Goal: Information Seeking & Learning: Compare options

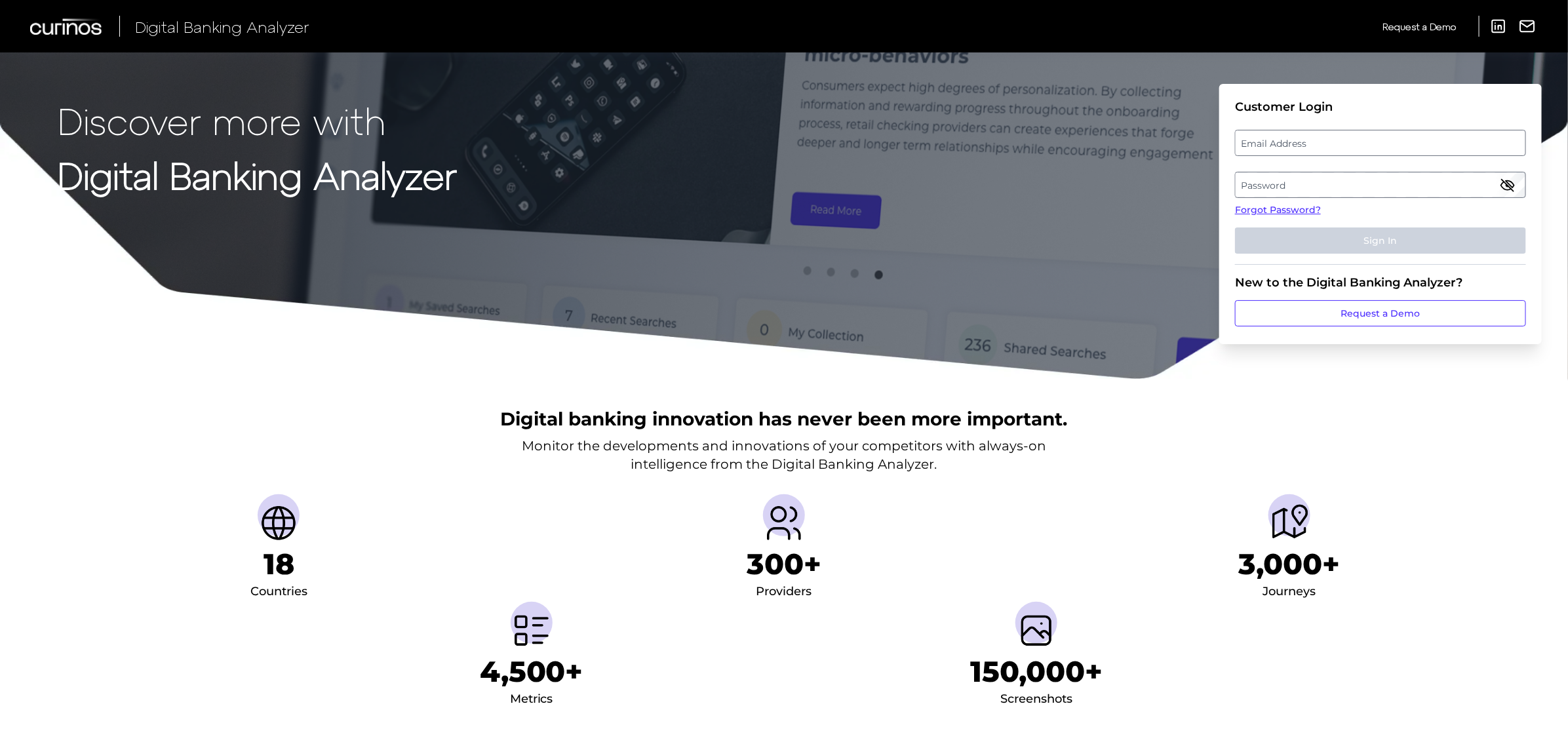
click at [1179, 139] on label "Email Address" at bounding box center [1380, 143] width 289 height 23
click at [1179, 139] on input "email" at bounding box center [1381, 143] width 291 height 26
type input "[EMAIL_ADDRESS][PERSON_NAME][DOMAIN_NAME]"
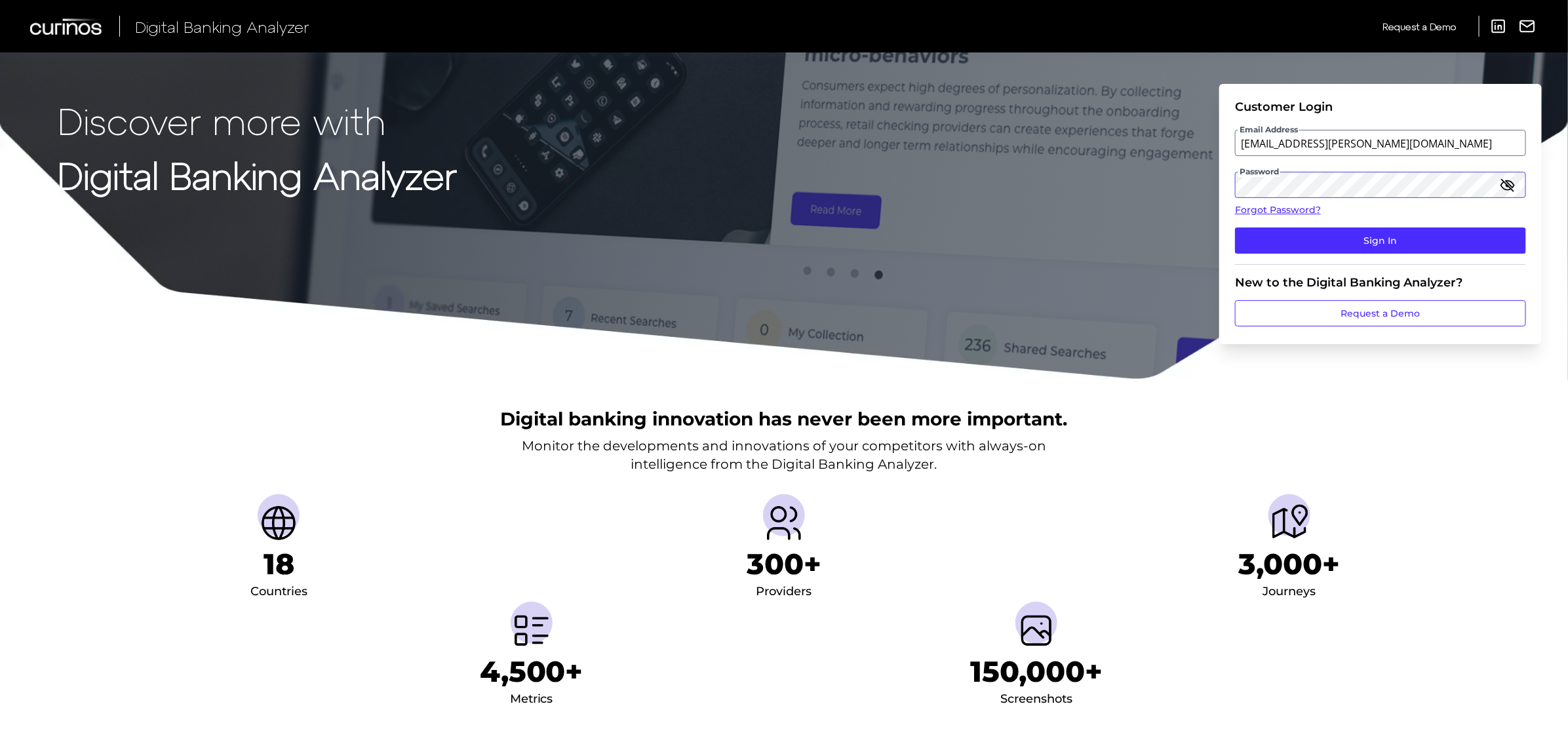
click at [1179, 228] on button "Sign In" at bounding box center [1381, 241] width 291 height 26
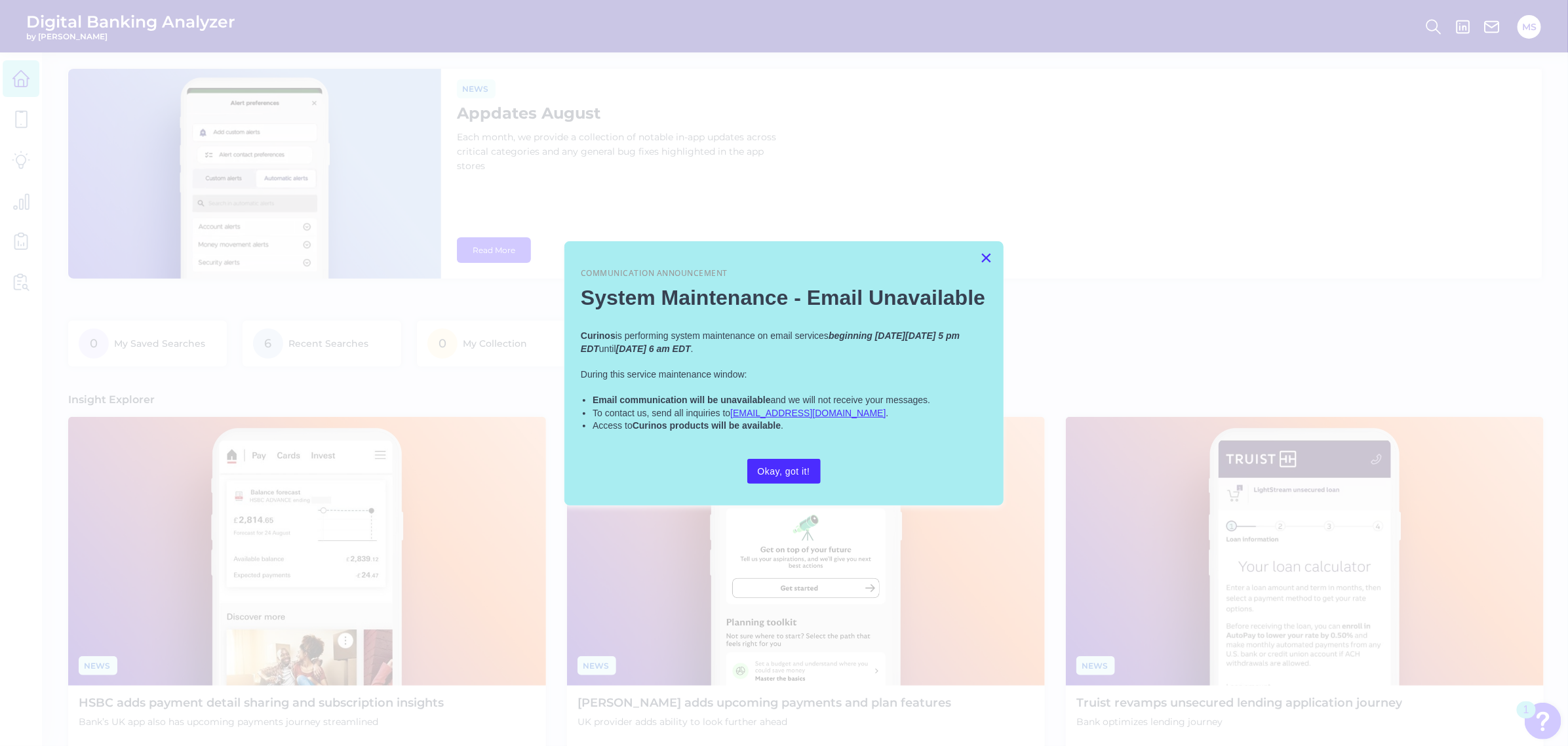
click at [988, 255] on button "×" at bounding box center [986, 258] width 12 height 21
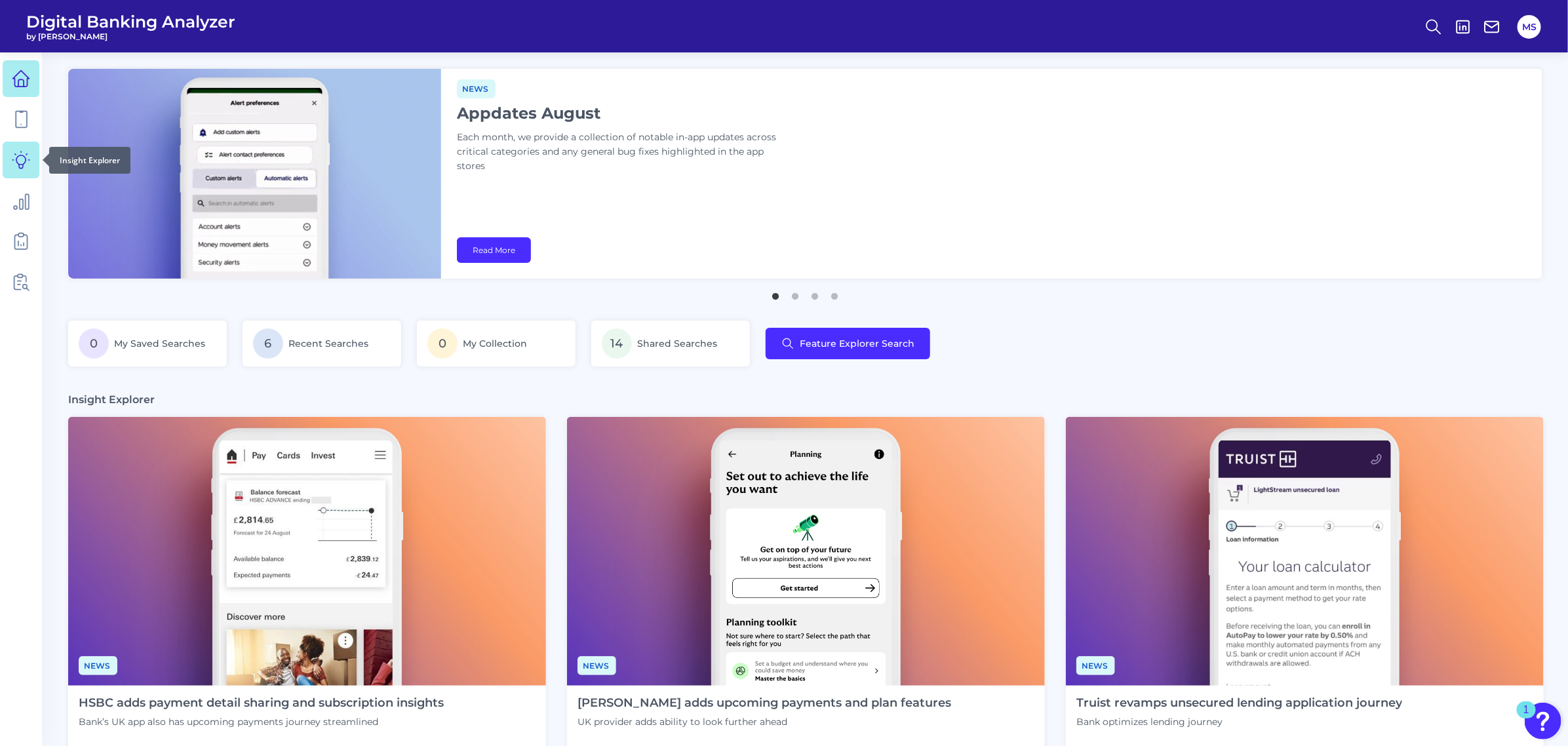
click at [18, 165] on icon at bounding box center [20, 160] width 18 height 18
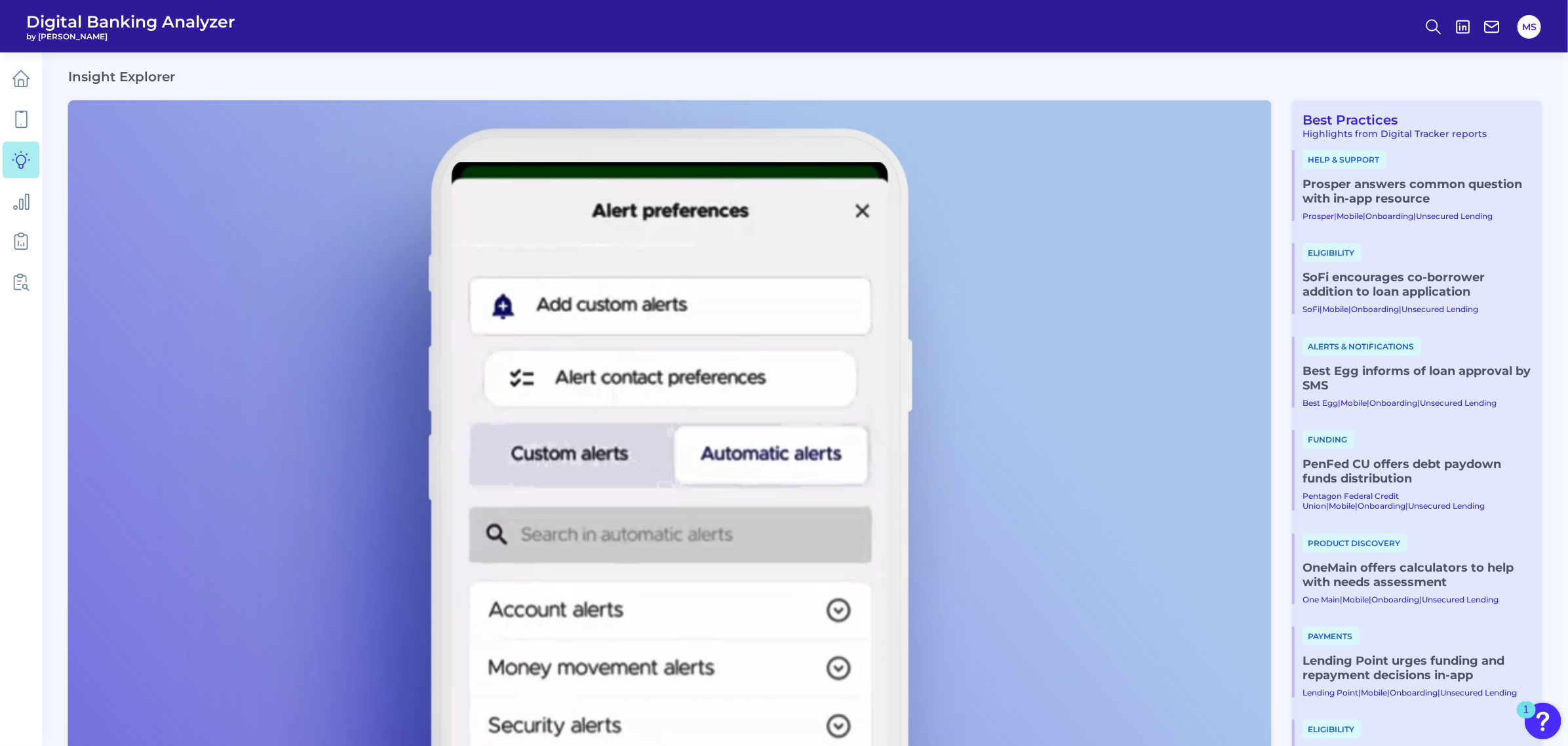
click at [1179, 567] on link "OneMain offers calculators to help with needs assessment" at bounding box center [1416, 575] width 229 height 29
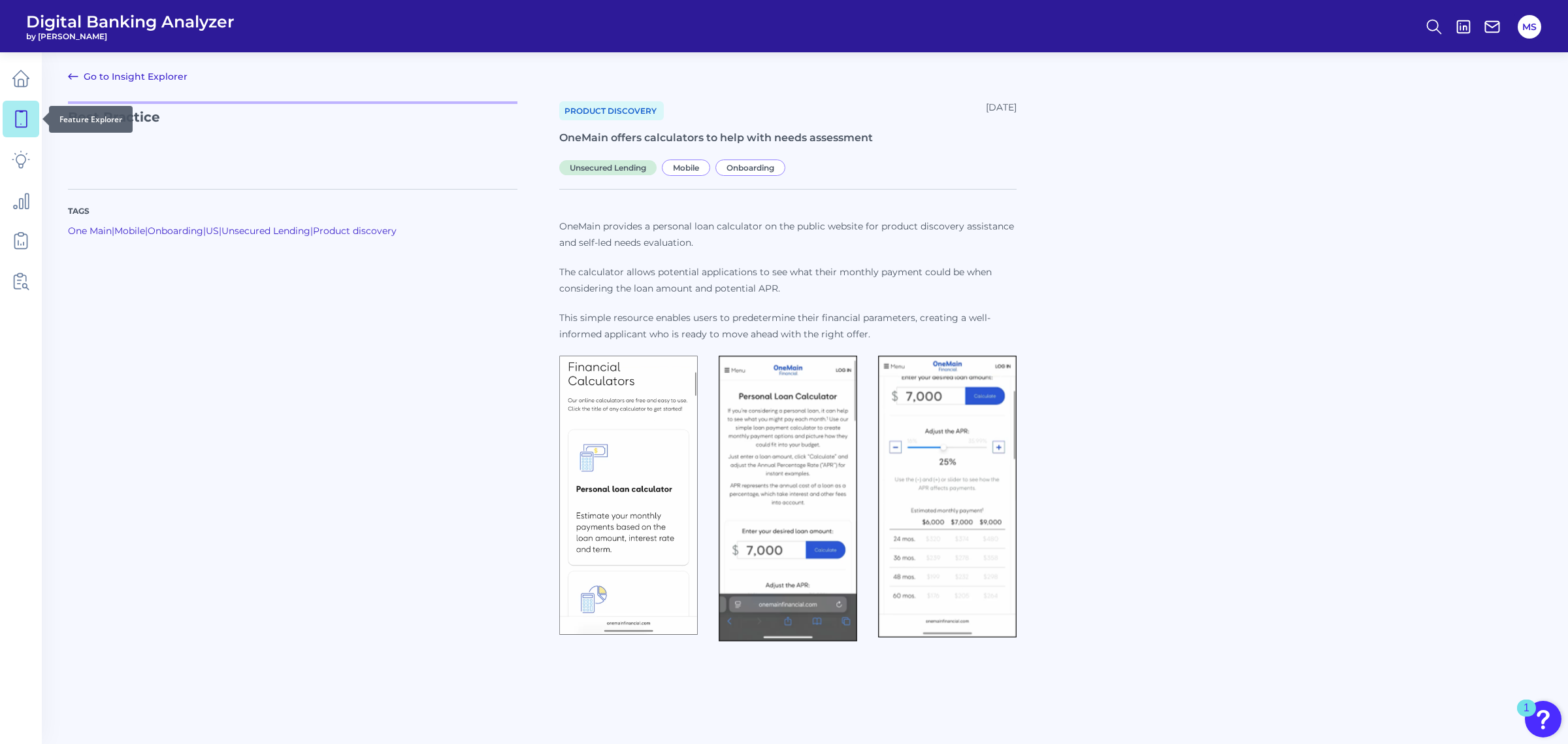
click at [15, 118] on icon at bounding box center [20, 119] width 11 height 16
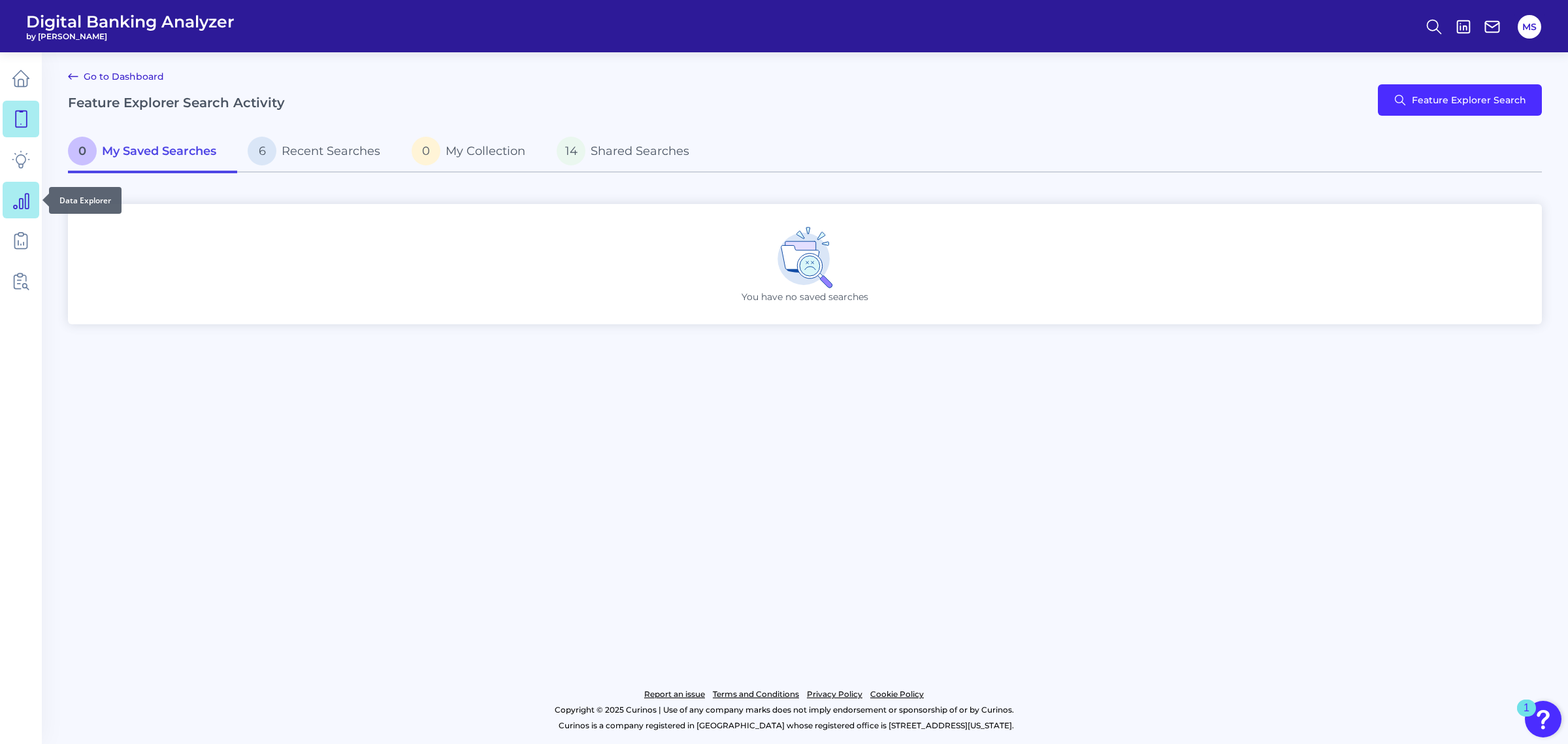
click at [25, 199] on icon at bounding box center [21, 201] width 15 height 15
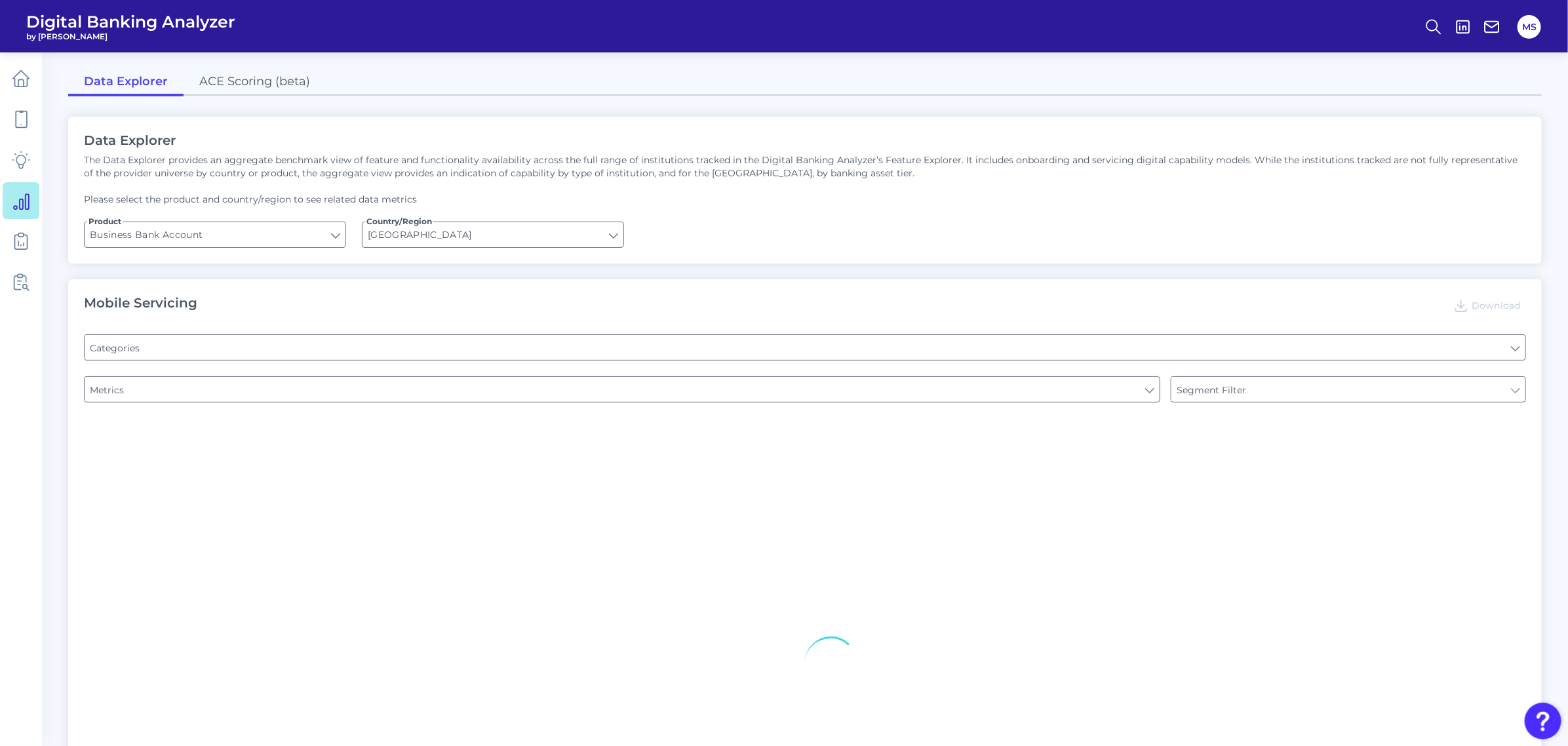
type input "Channel"
type input "Pre-login Features"
type input "Login"
type input "Type of Institution"
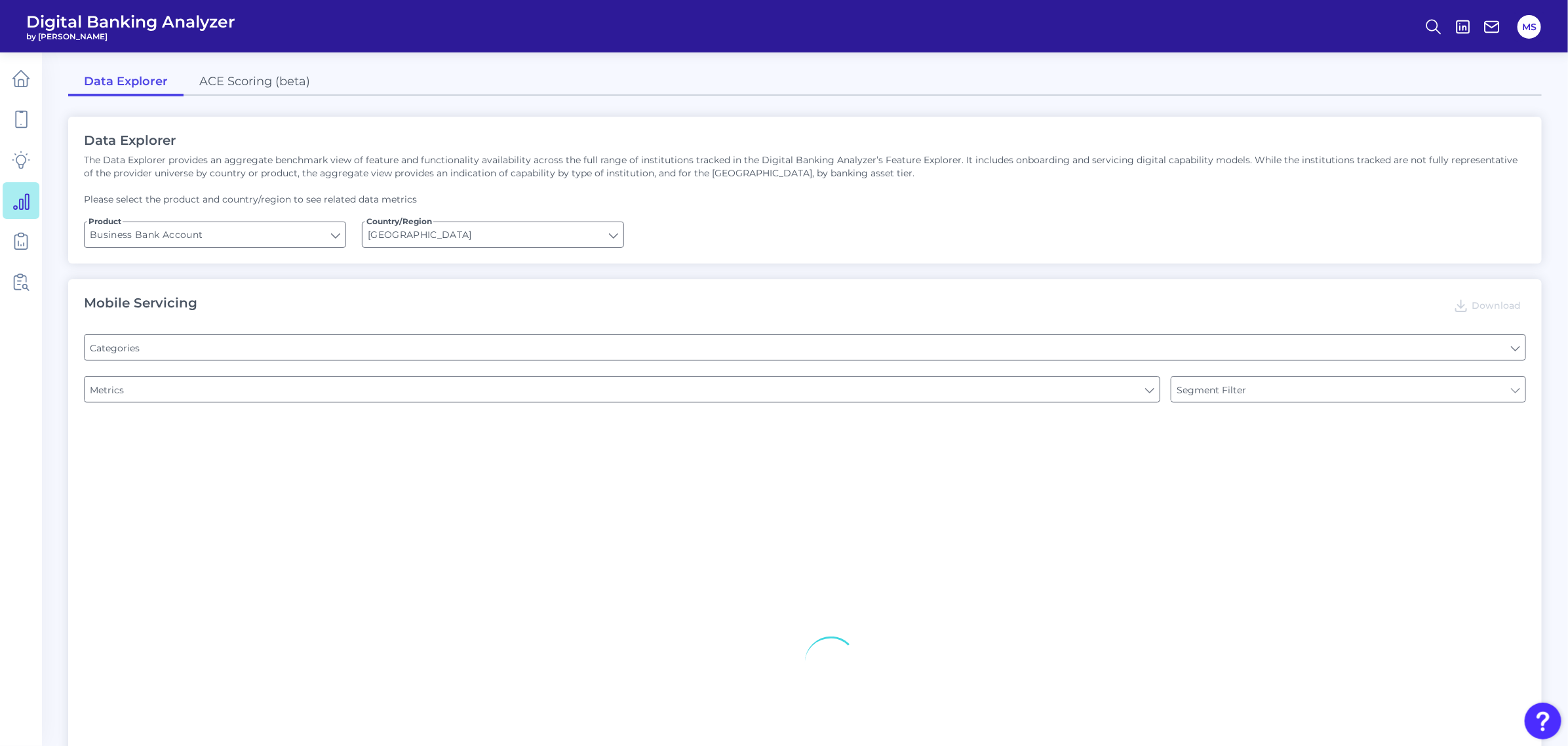
type input "Type of Institution"
type input "Can you apply for the PRODUCT as a new to brand customer on ANY digital channel?"
type input "Upon opening the app are users immediately prompted to use Touch/Face ID to log…"
type input "Does it offer third-party single sign on?"
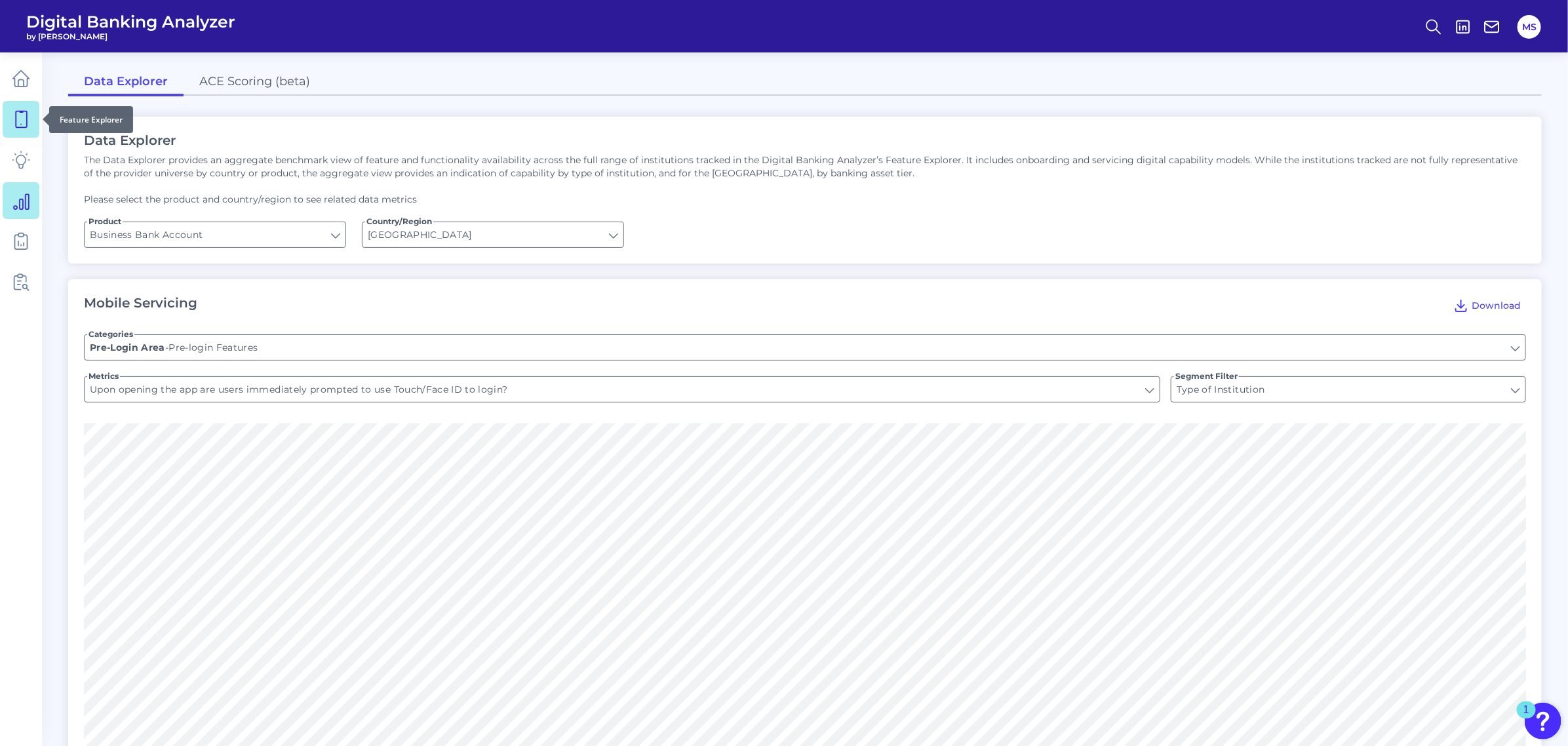
click at [18, 128] on icon at bounding box center [20, 119] width 11 height 16
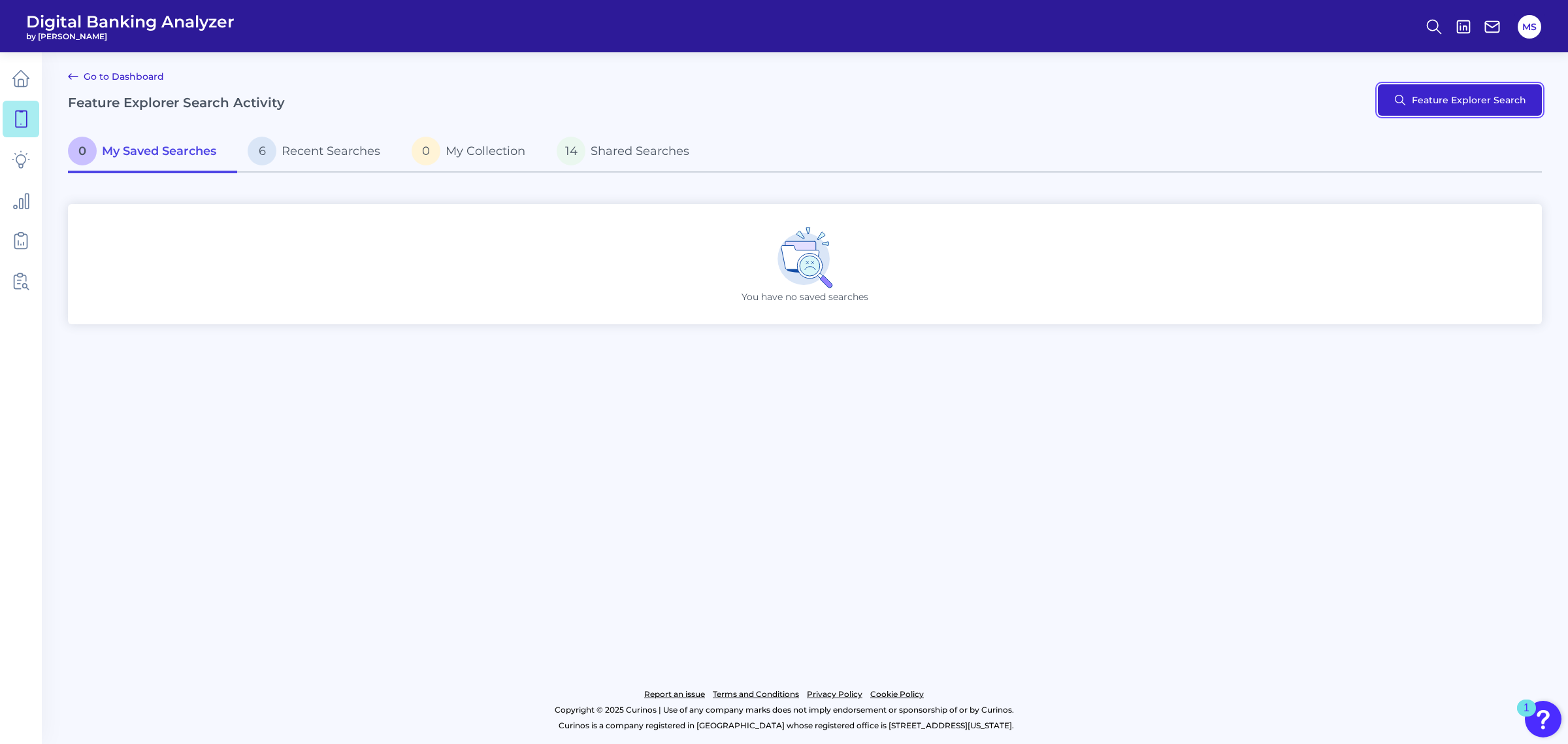
click at [1175, 102] on button "Feature Explorer Search" at bounding box center [1460, 100] width 164 height 31
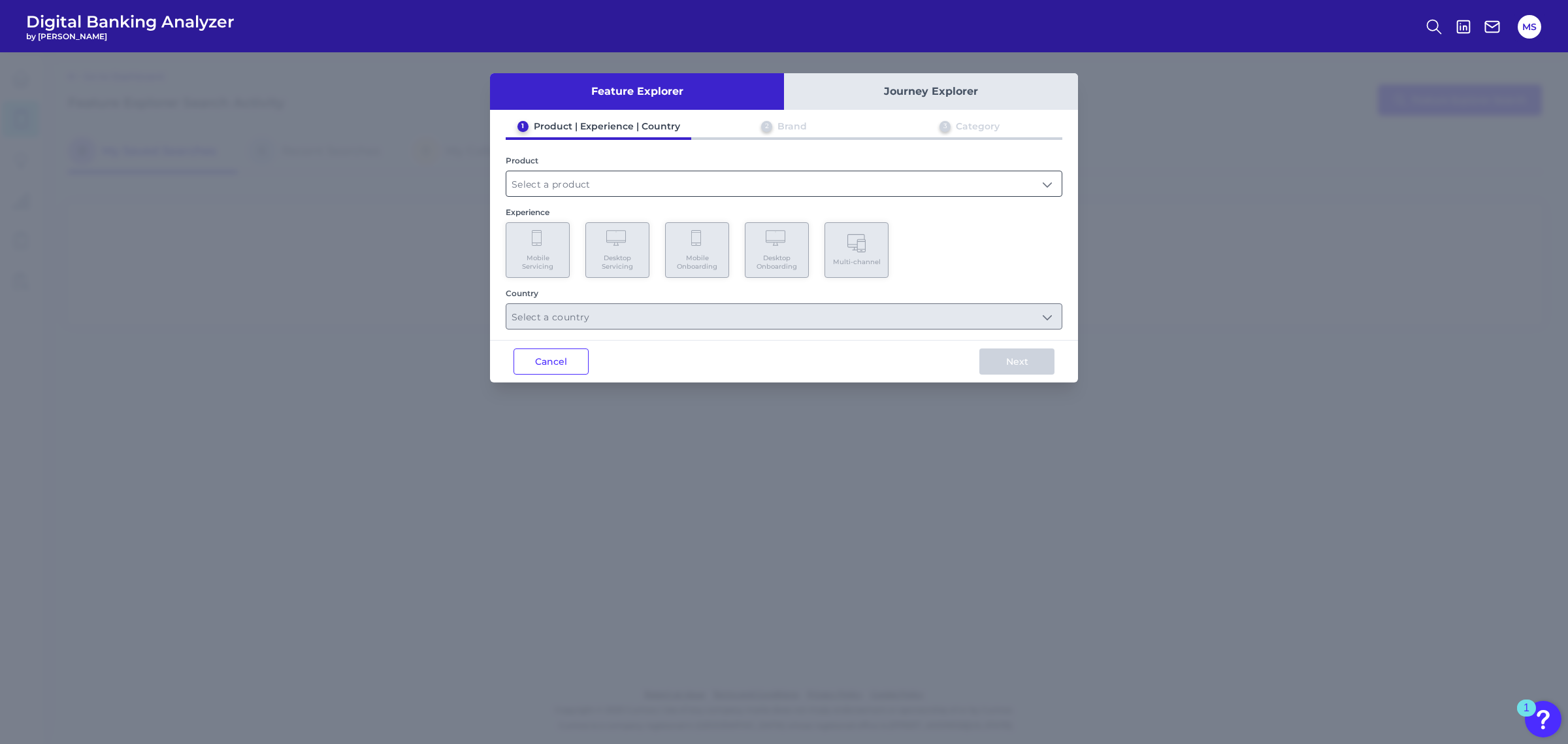
click at [560, 186] on input "text" at bounding box center [784, 184] width 555 height 25
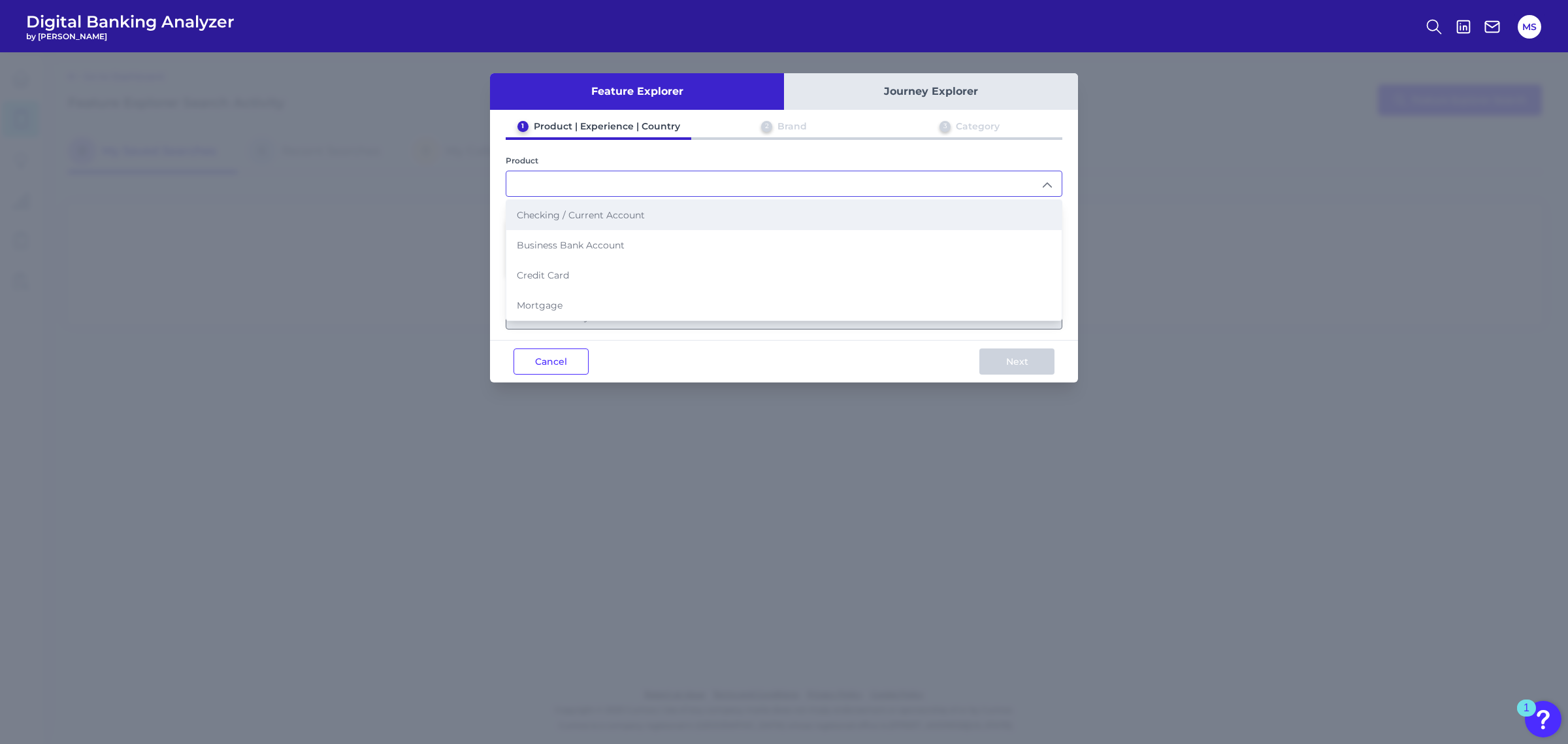
click at [553, 217] on span "Checking / Current Account" at bounding box center [581, 215] width 128 height 12
type input "Checking / Current Account"
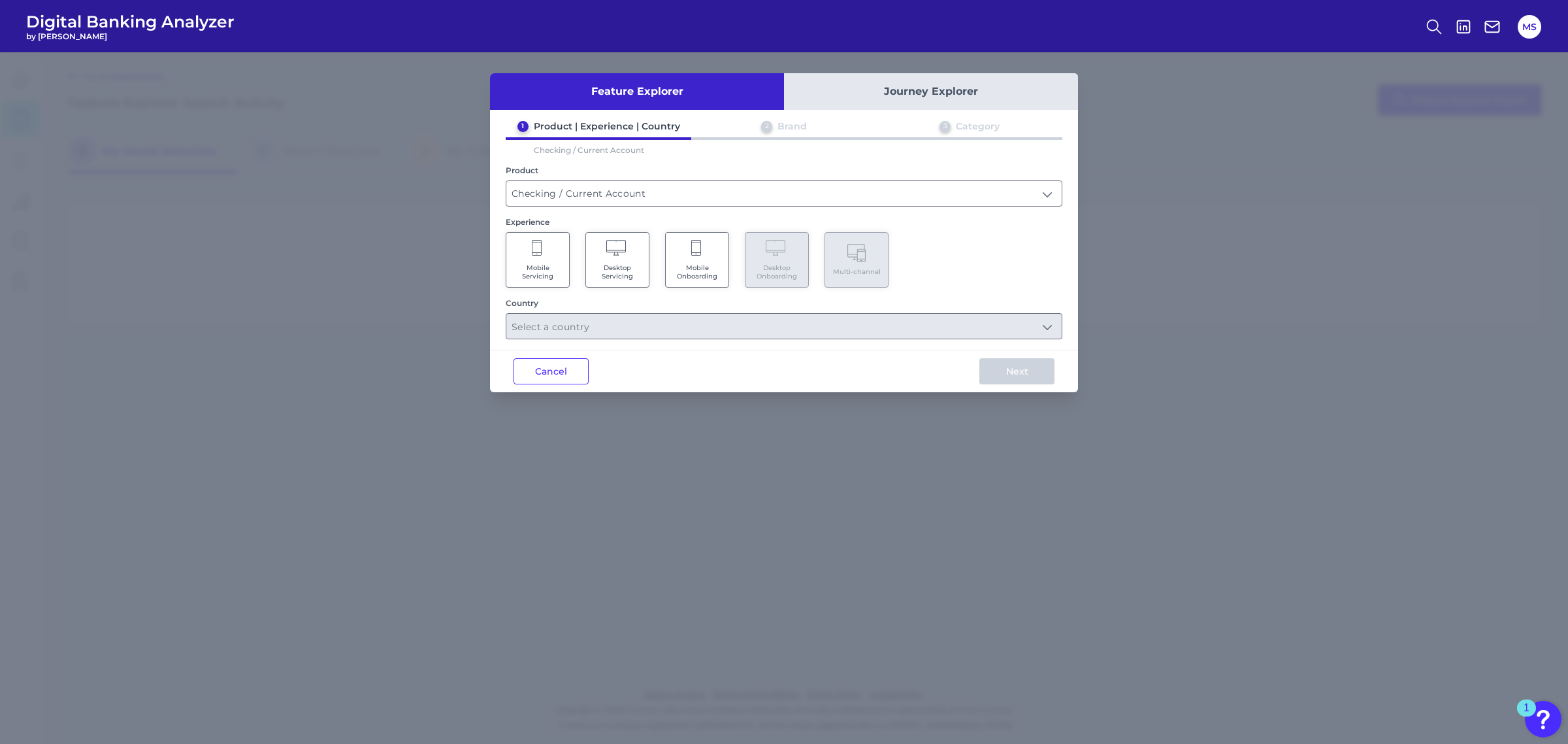
click at [540, 264] on span "Mobile Servicing" at bounding box center [538, 272] width 50 height 17
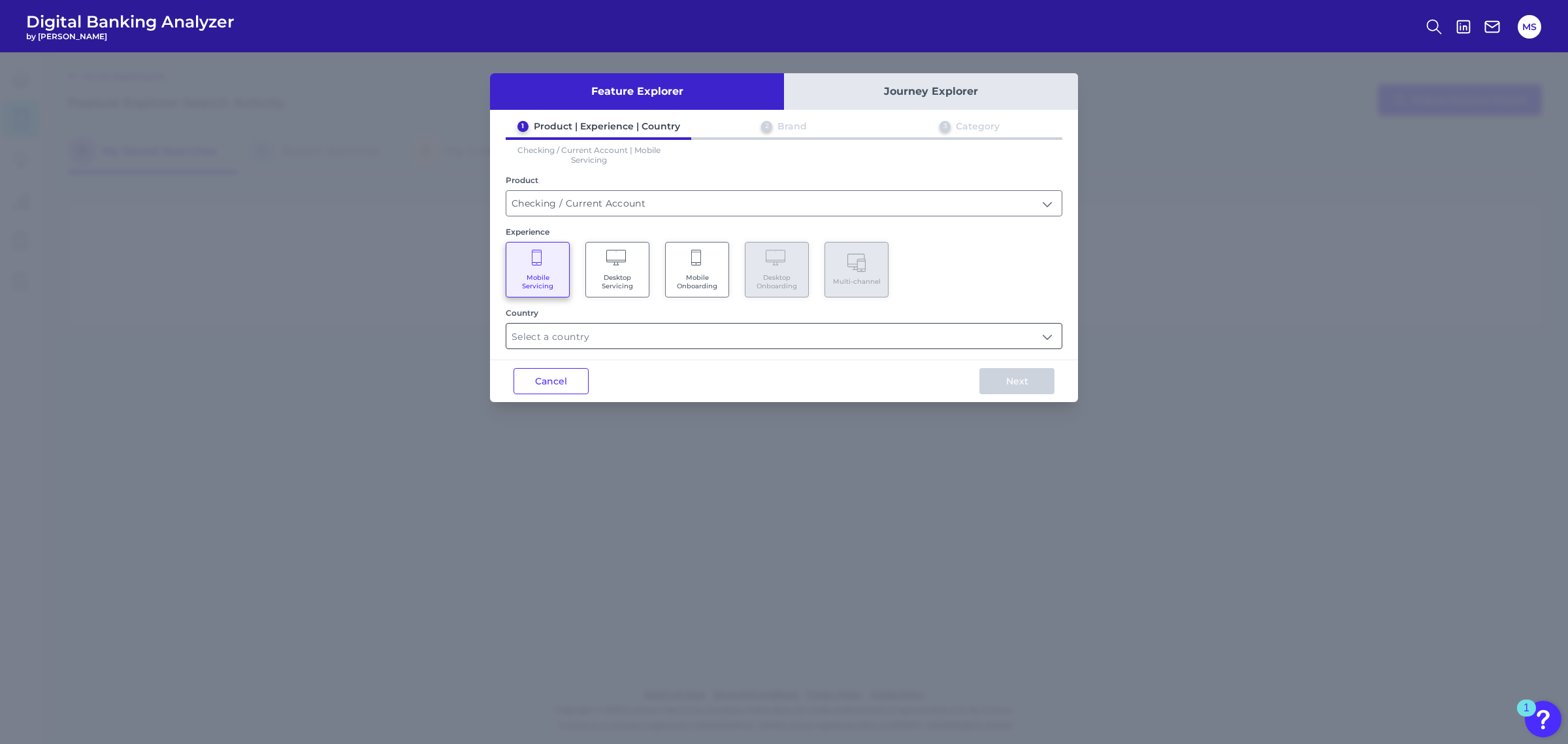
click at [547, 329] on input "text" at bounding box center [784, 336] width 555 height 25
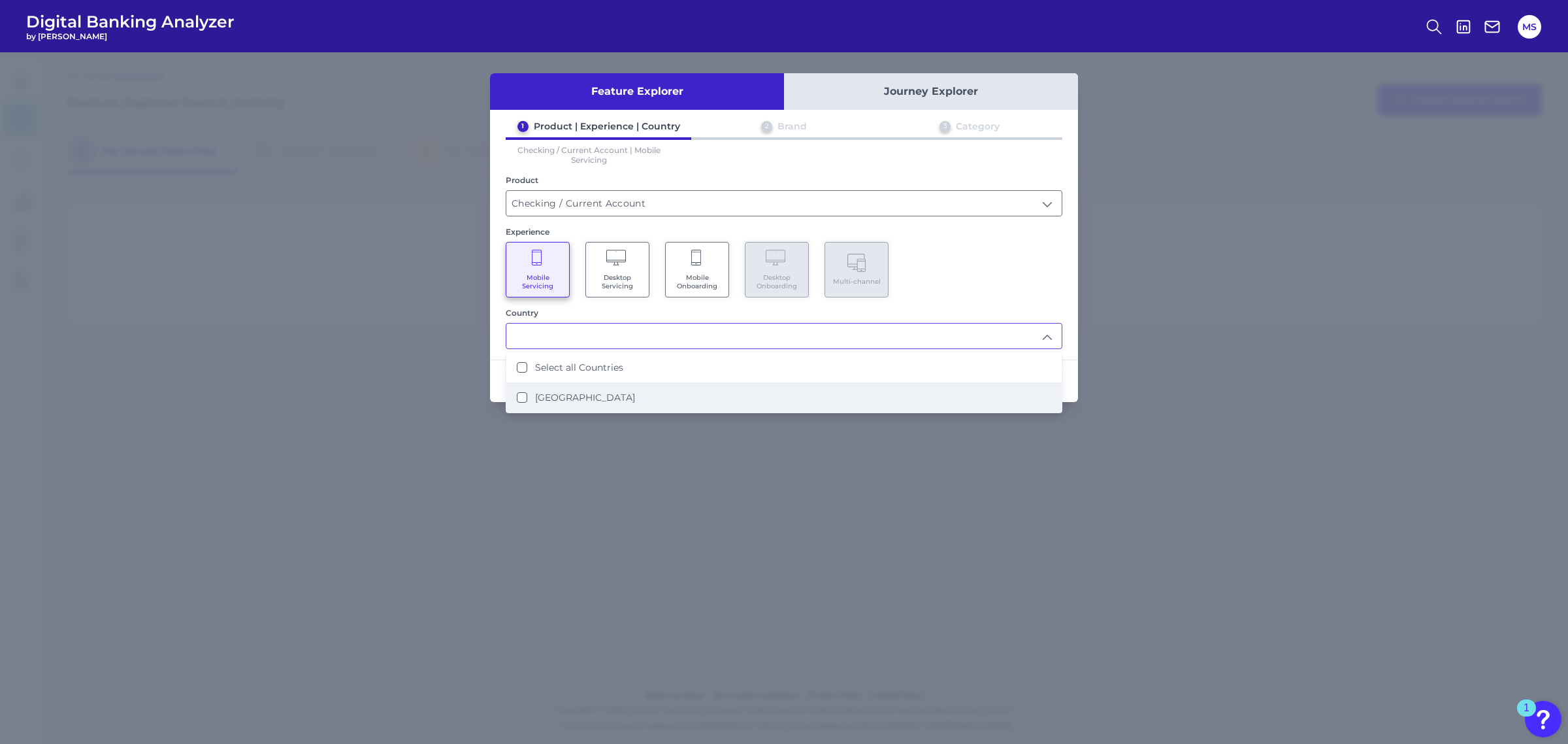
click at [521, 392] on States "United States" at bounding box center [522, 397] width 10 height 10
type input "Select all Countries"
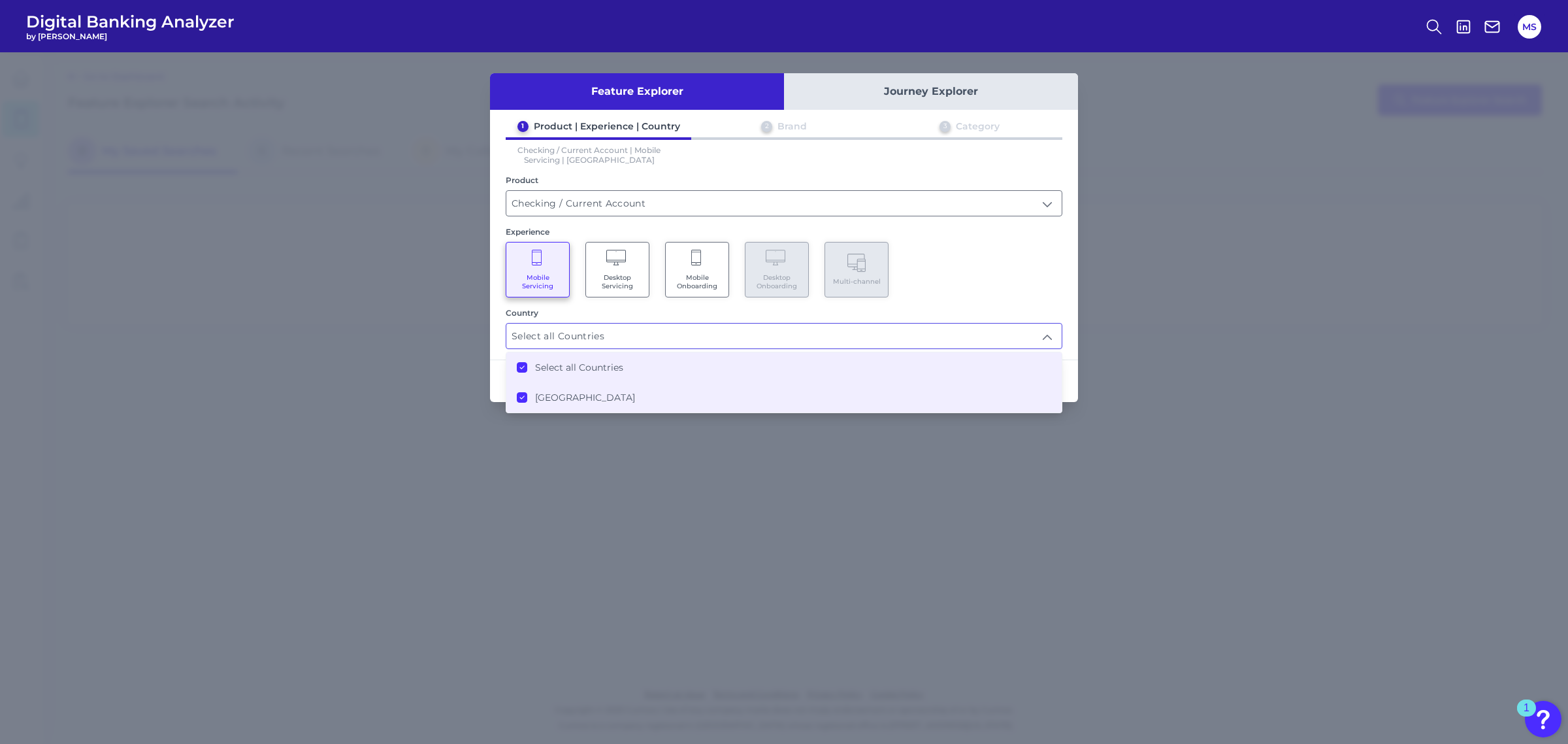
click at [1027, 281] on div "Mobile Servicing Desktop Servicing Mobile Onboarding Desktop Onboarding Multi-c…" at bounding box center [784, 269] width 557 height 55
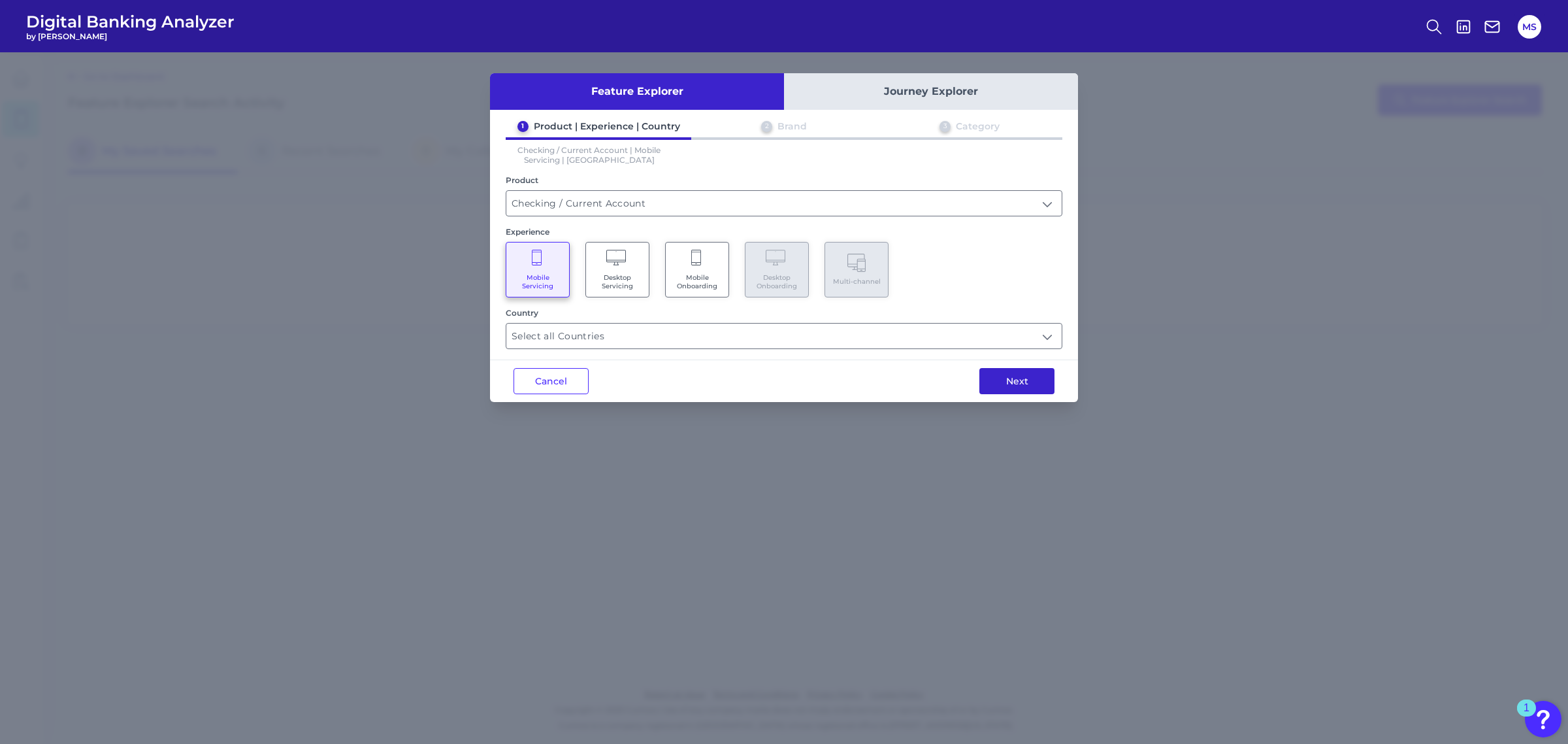
click at [1016, 378] on button "Next" at bounding box center [1016, 381] width 75 height 26
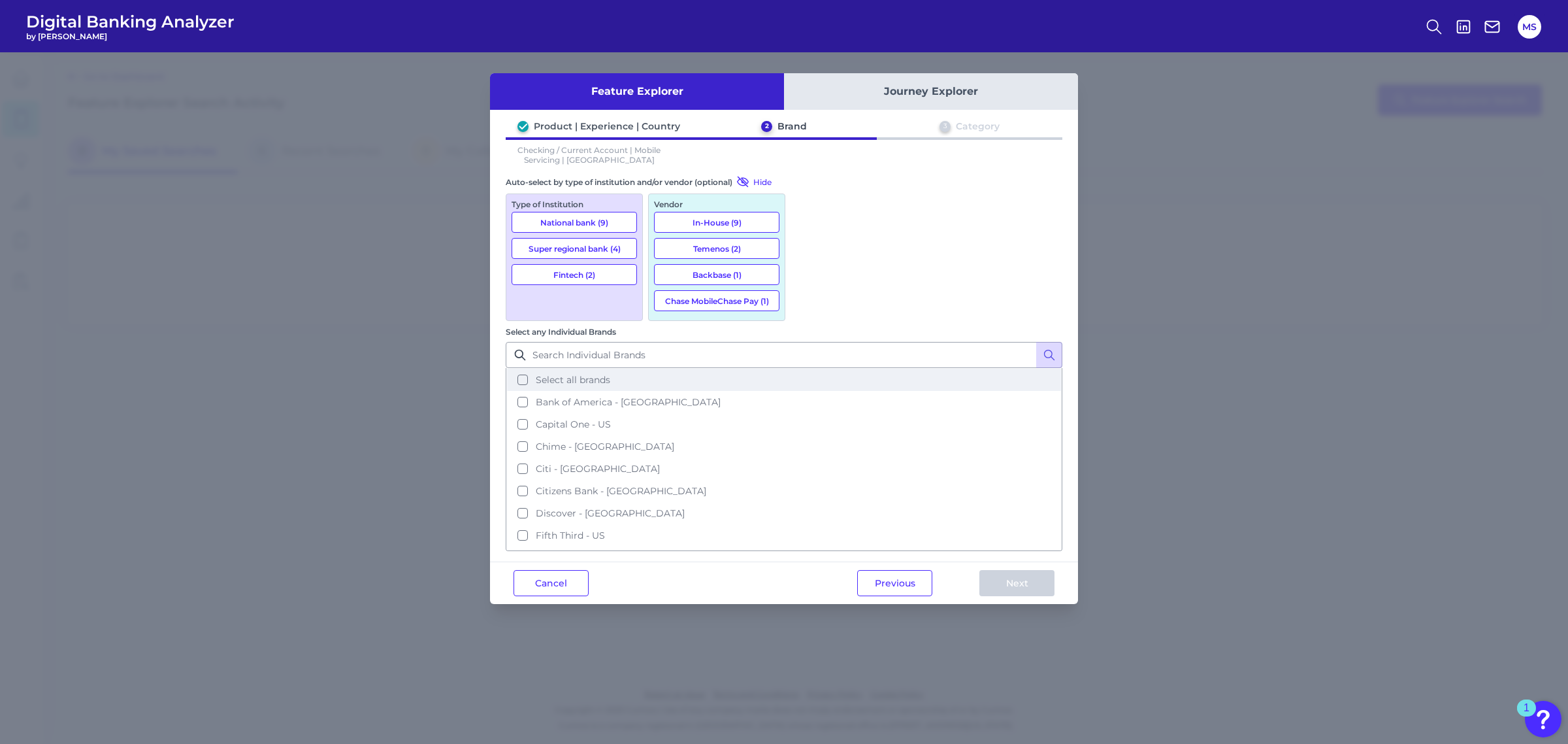
click at [804, 369] on button "Select all brands" at bounding box center [784, 380] width 554 height 22
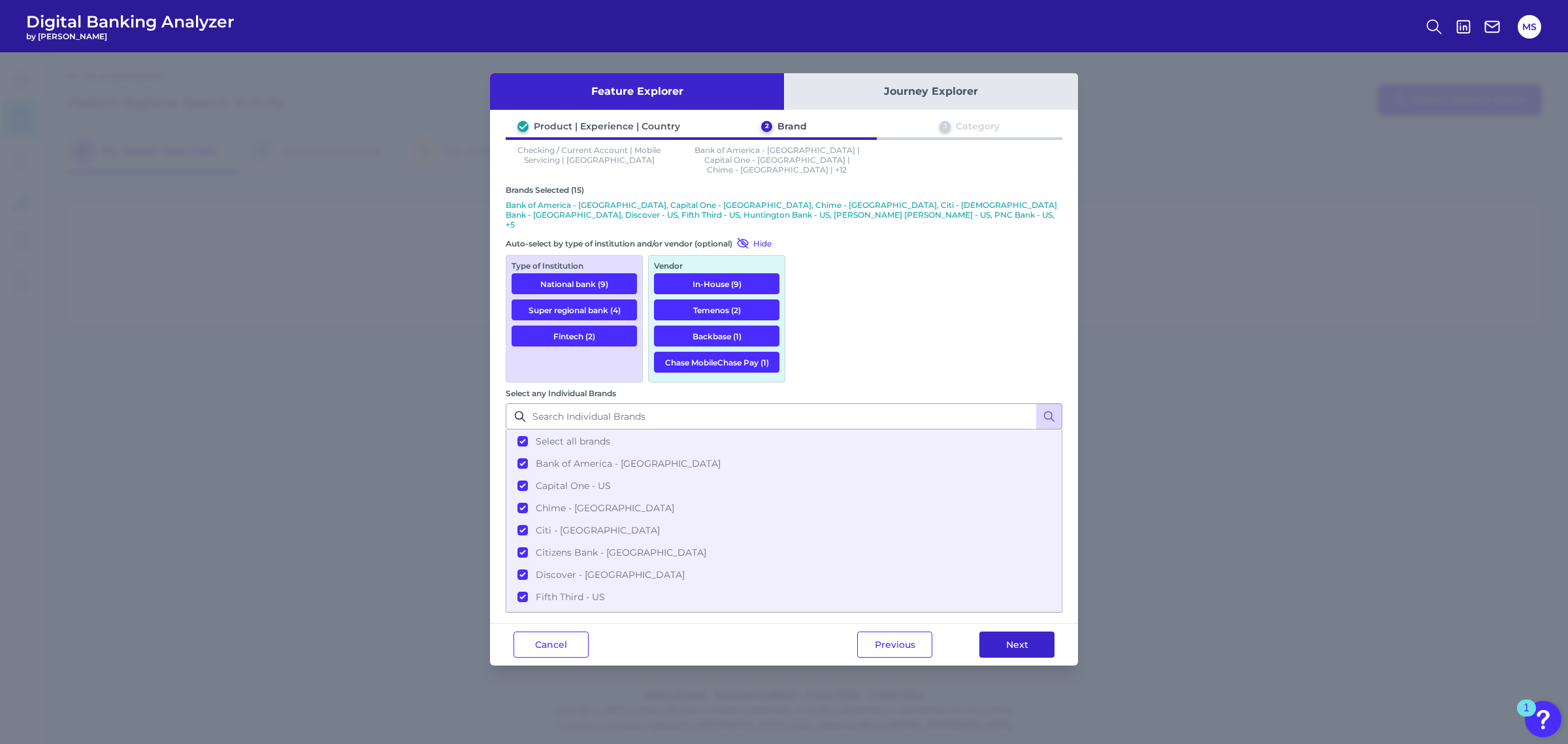
click at [1023, 598] on button "Next" at bounding box center [1016, 645] width 75 height 26
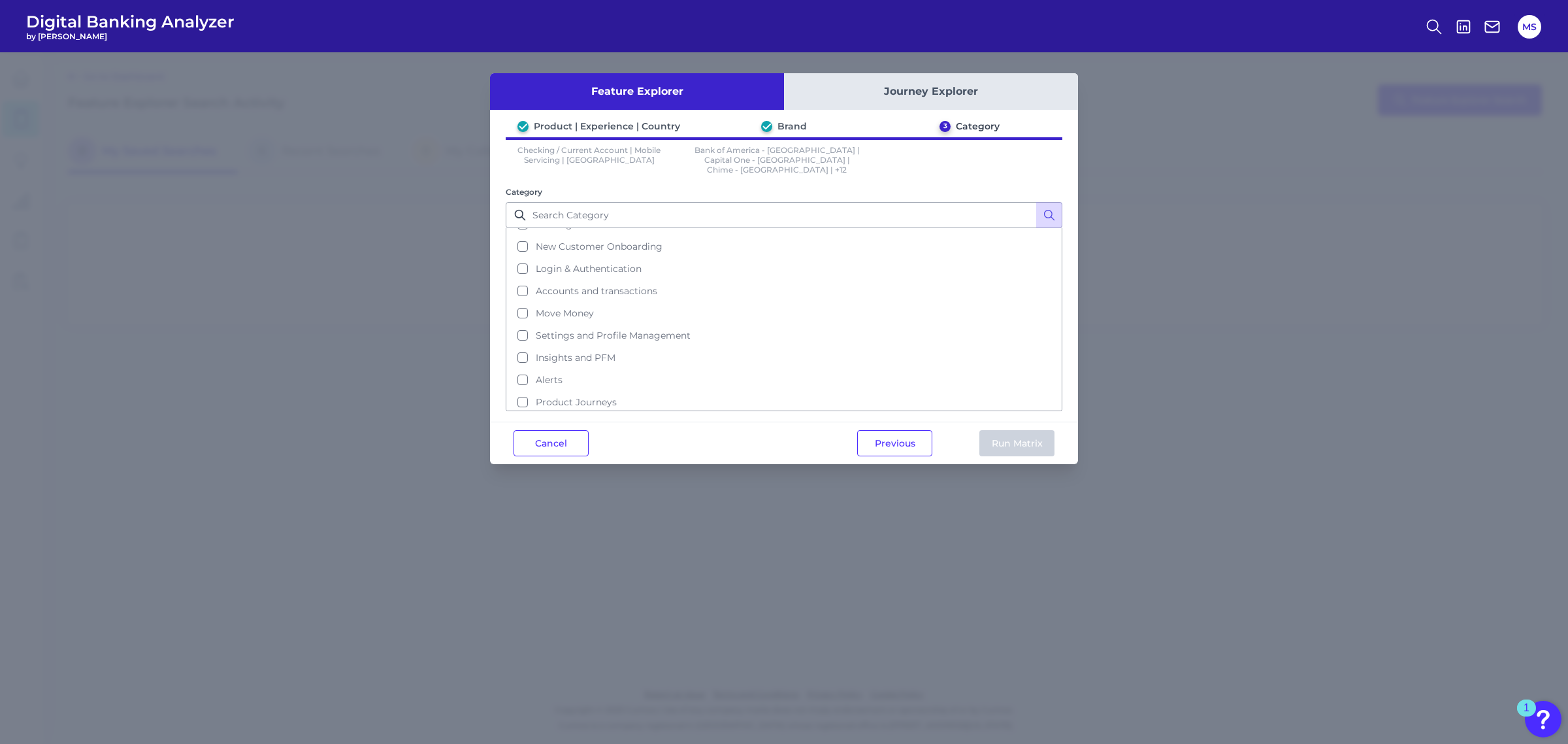
scroll to position [59, 0]
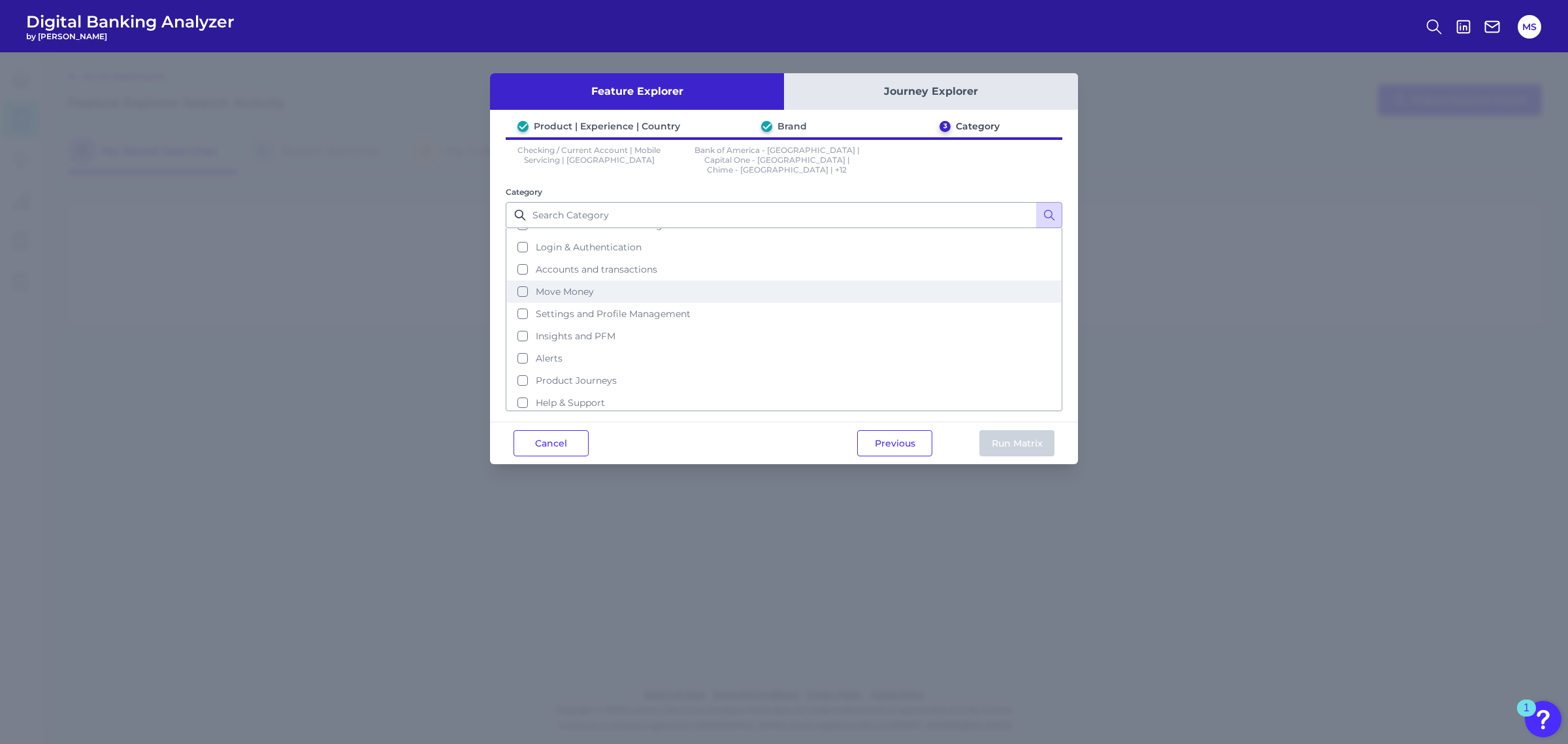
click at [523, 280] on button "Move Money" at bounding box center [784, 291] width 554 height 22
click at [523, 325] on button "Insights and PFM" at bounding box center [784, 336] width 554 height 22
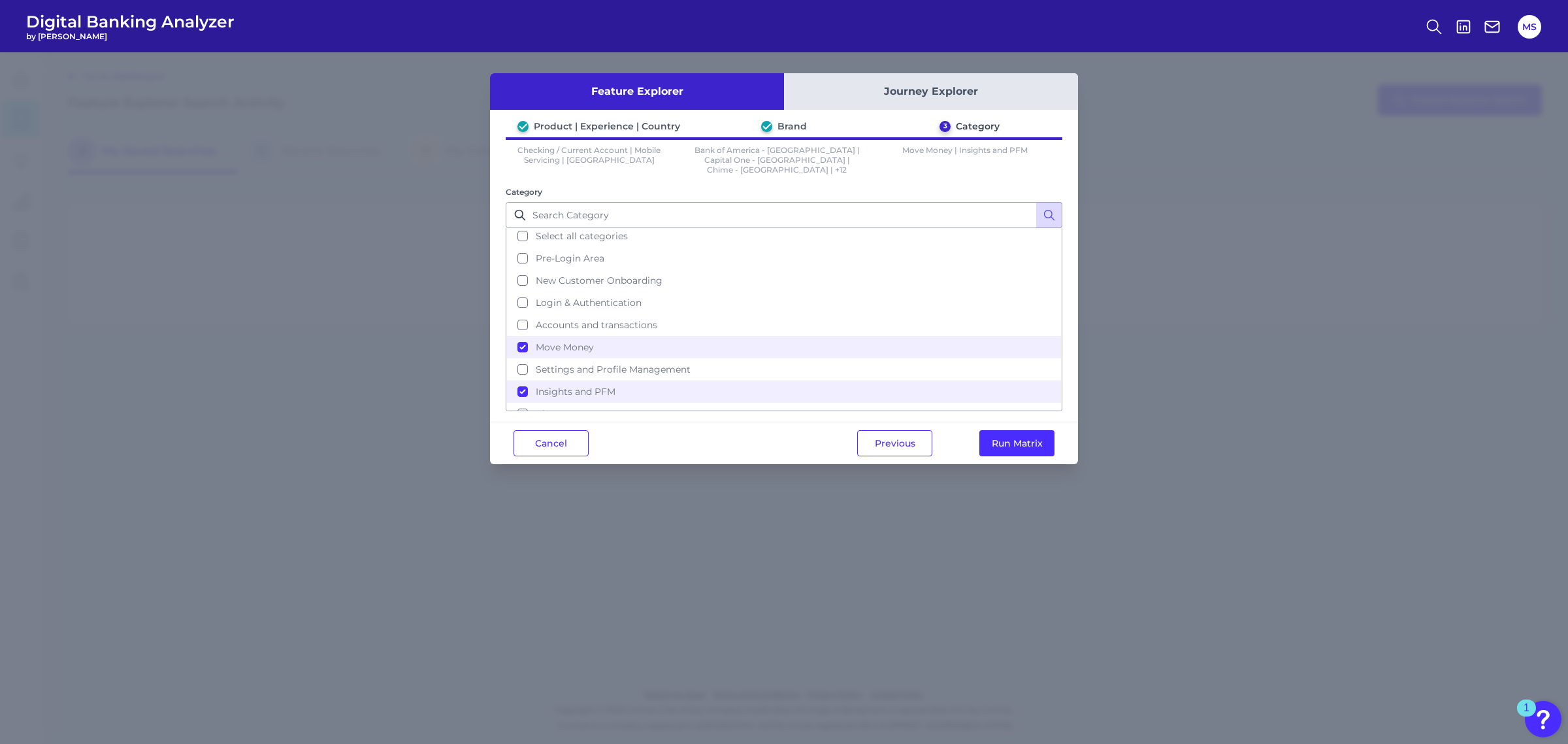
scroll to position [0, 0]
click at [522, 273] on button "New Customer Onboarding" at bounding box center [784, 284] width 554 height 22
click at [1017, 434] on button "Run Matrix" at bounding box center [1016, 443] width 75 height 26
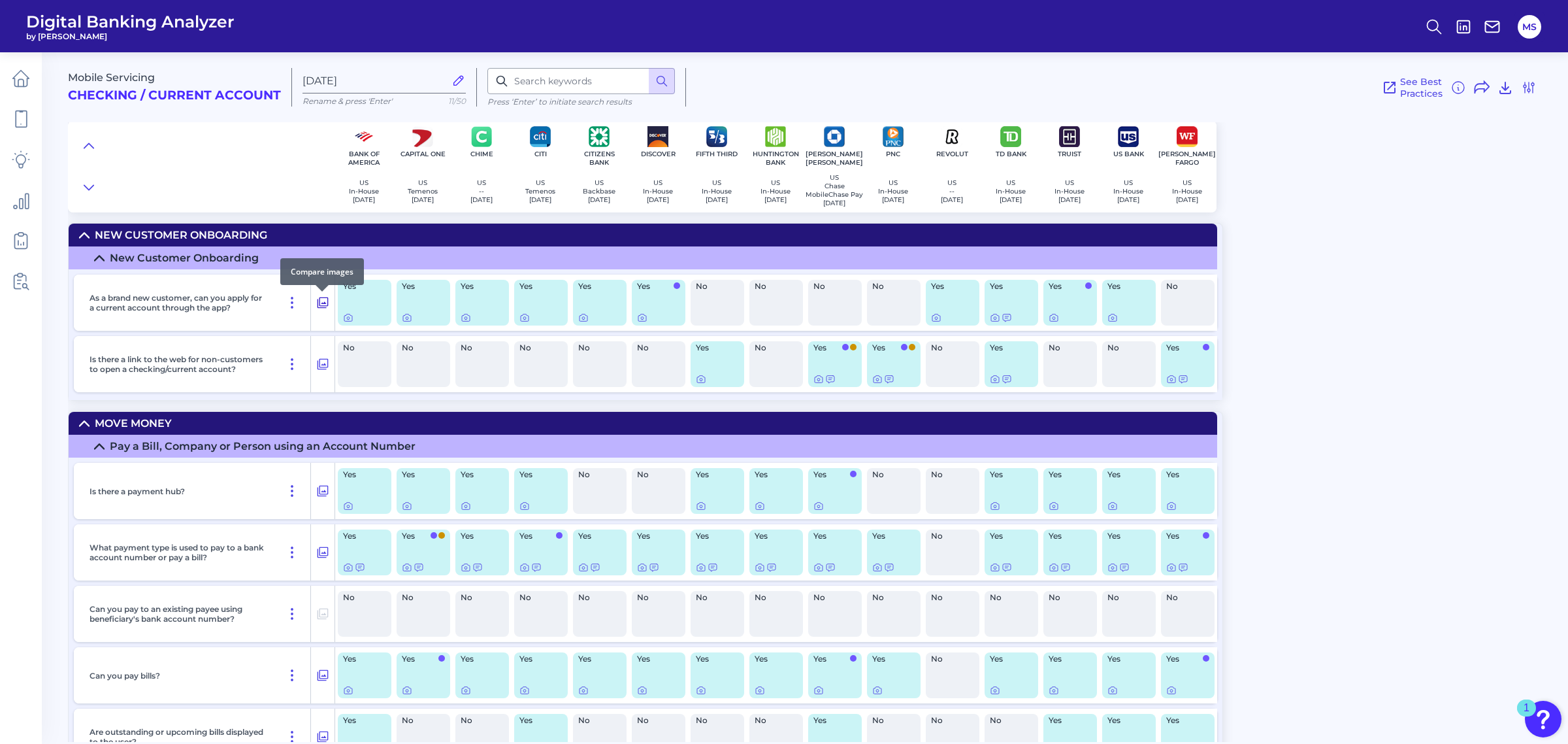
click at [322, 304] on icon at bounding box center [323, 302] width 13 height 15
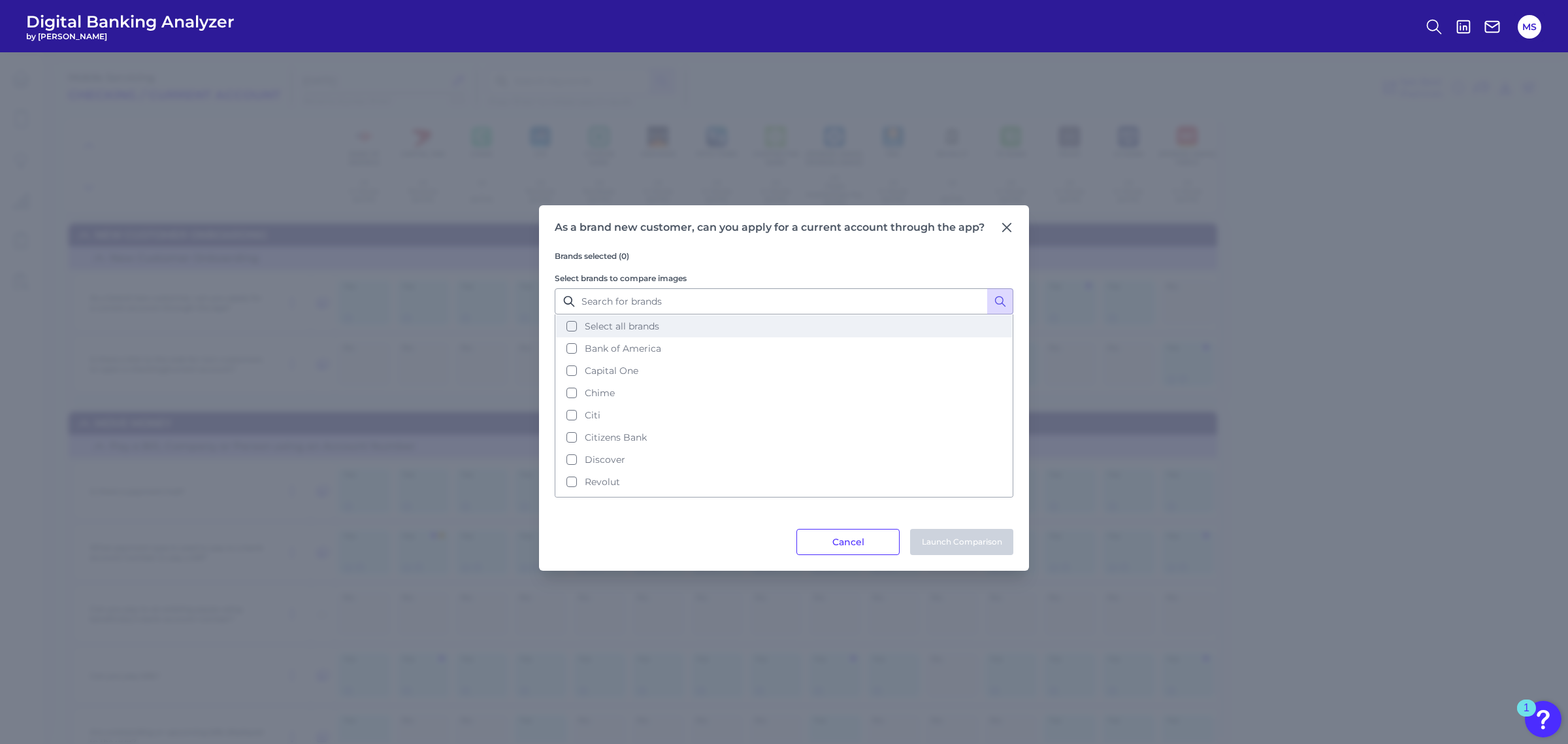
click at [573, 322] on button "Select all brands" at bounding box center [784, 326] width 456 height 22
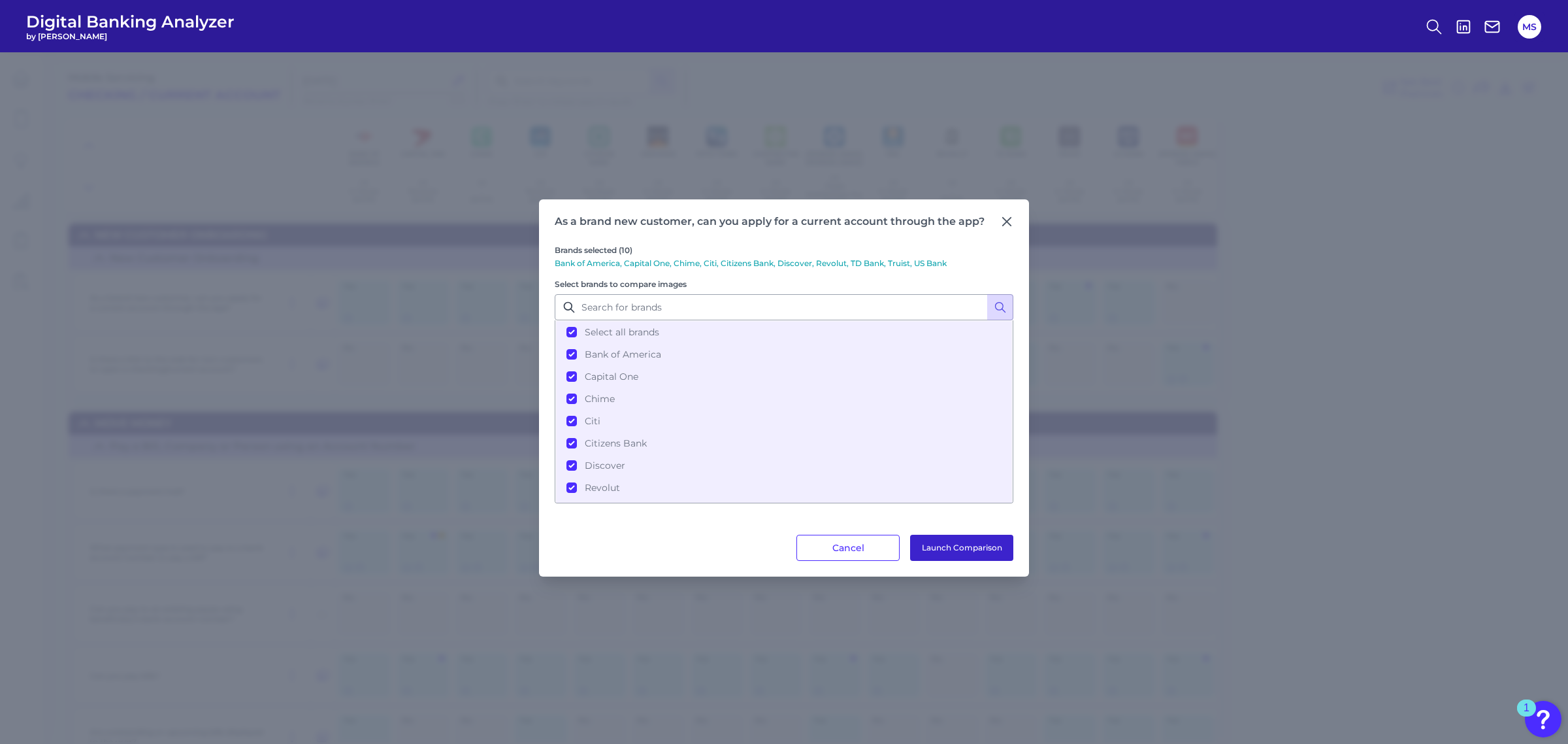
click at [984, 541] on button "Launch Comparison" at bounding box center [961, 548] width 103 height 26
